Goal: Task Accomplishment & Management: Manage account settings

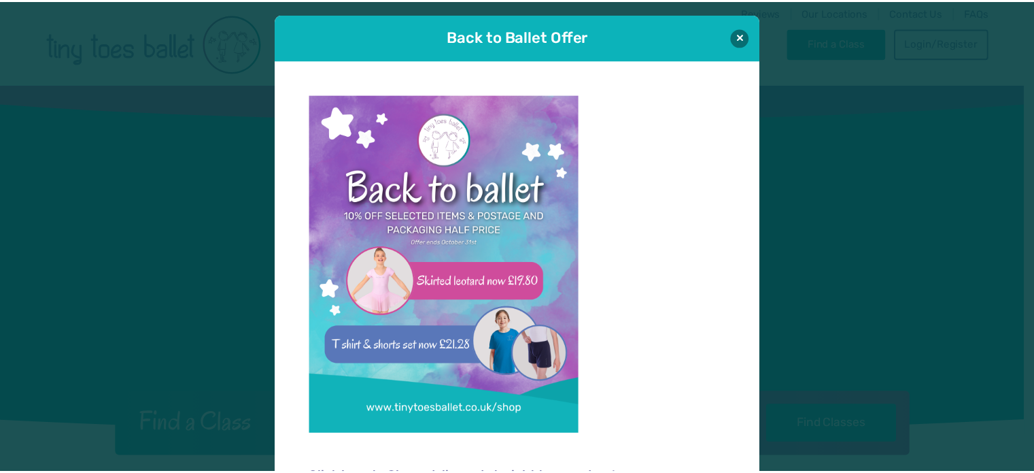
scroll to position [14, 0]
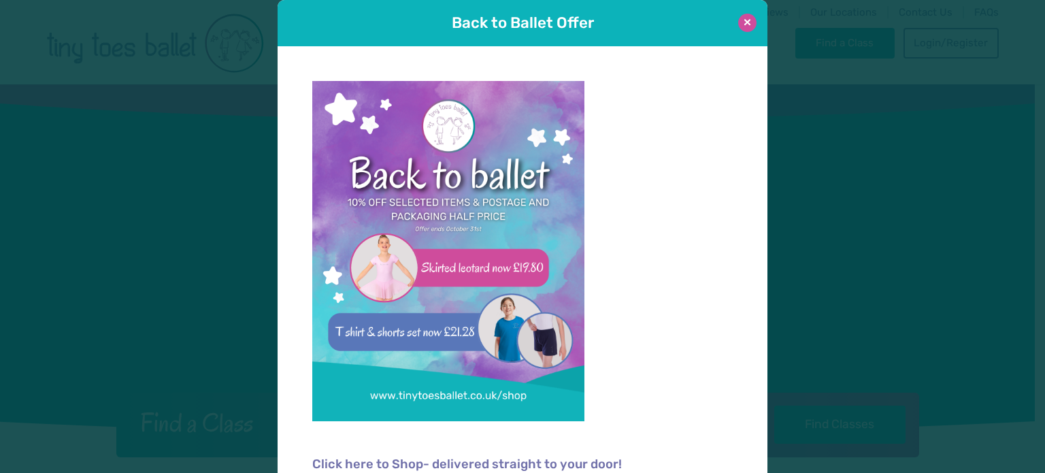
click at [738, 23] on button at bounding box center [747, 23] width 18 height 18
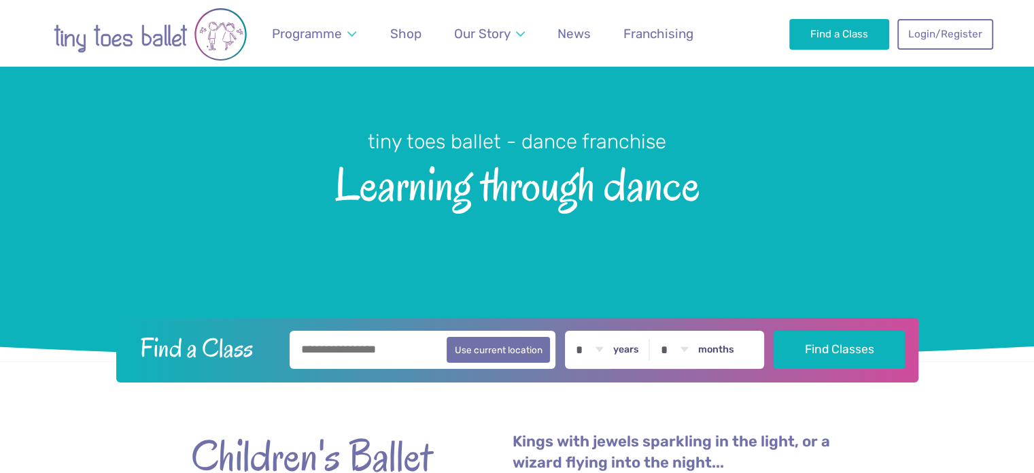
scroll to position [0, 0]
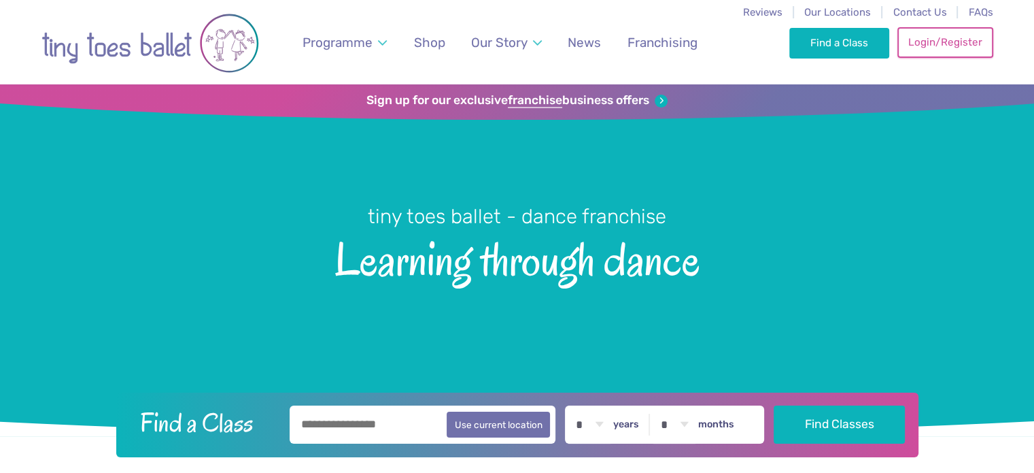
click at [924, 44] on link "Login/Register" at bounding box center [945, 42] width 95 height 30
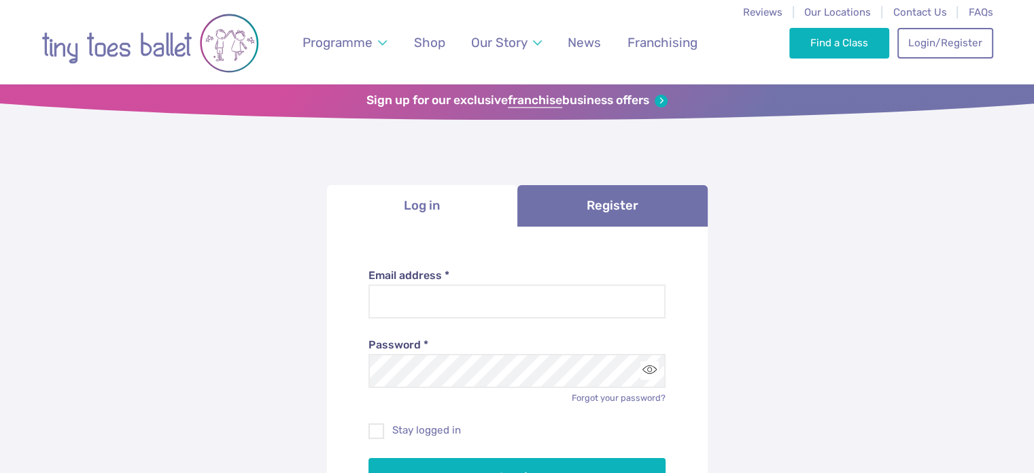
scroll to position [128, 0]
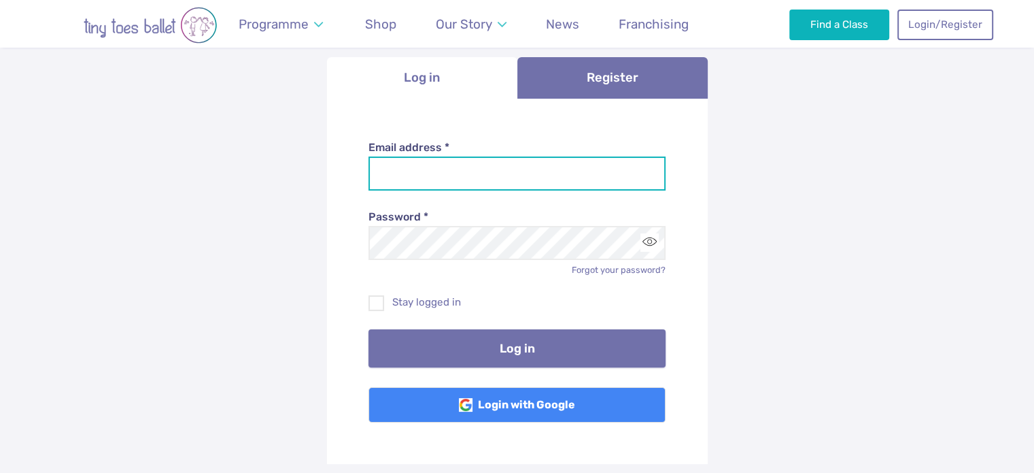
type input "**********"
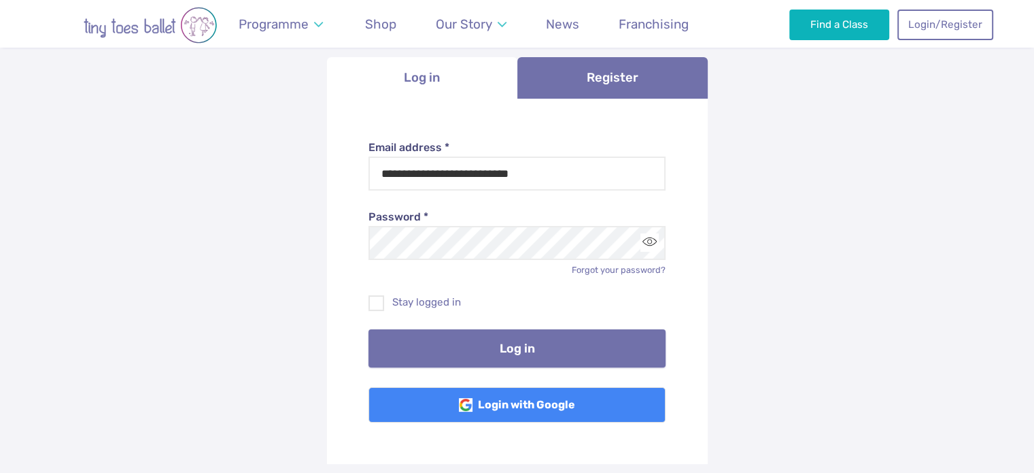
click at [542, 347] on button "Log in" at bounding box center [517, 348] width 297 height 38
